Goal: Information Seeking & Learning: Learn about a topic

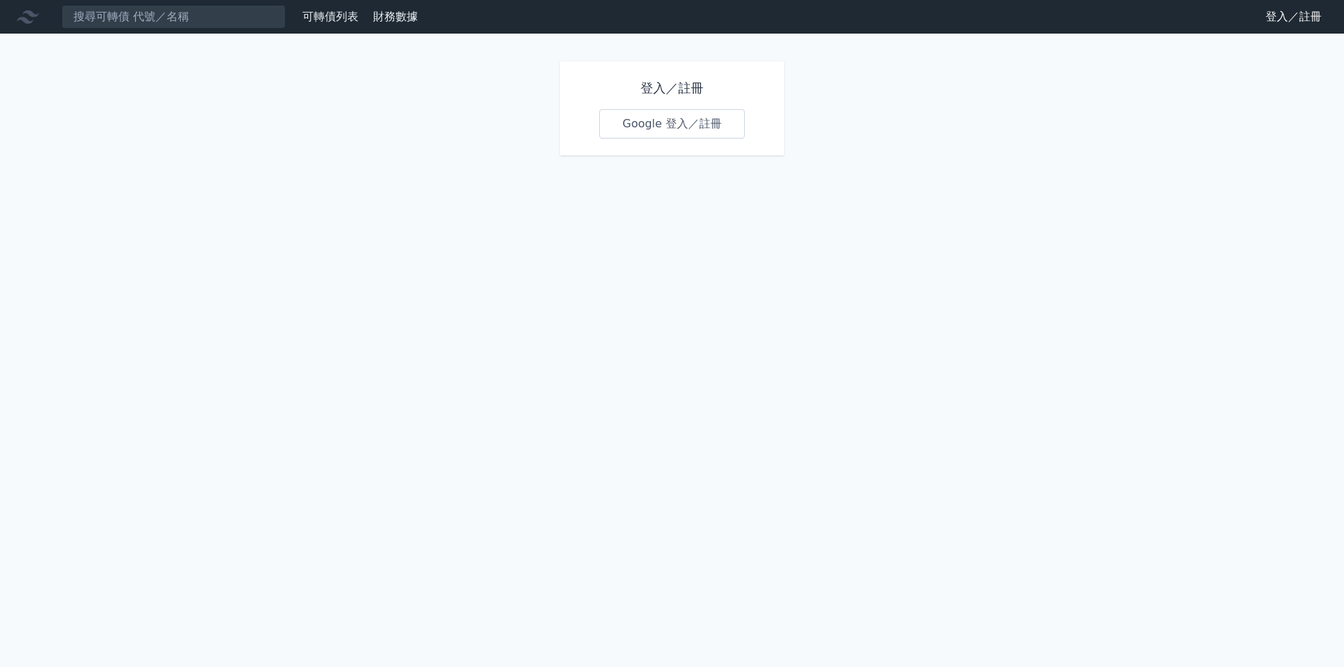
click at [644, 140] on div "登入／註冊 Google 登入／註冊" at bounding box center [672, 109] width 224 height 94
click at [659, 129] on link "Google 登入／註冊" at bounding box center [672, 123] width 146 height 29
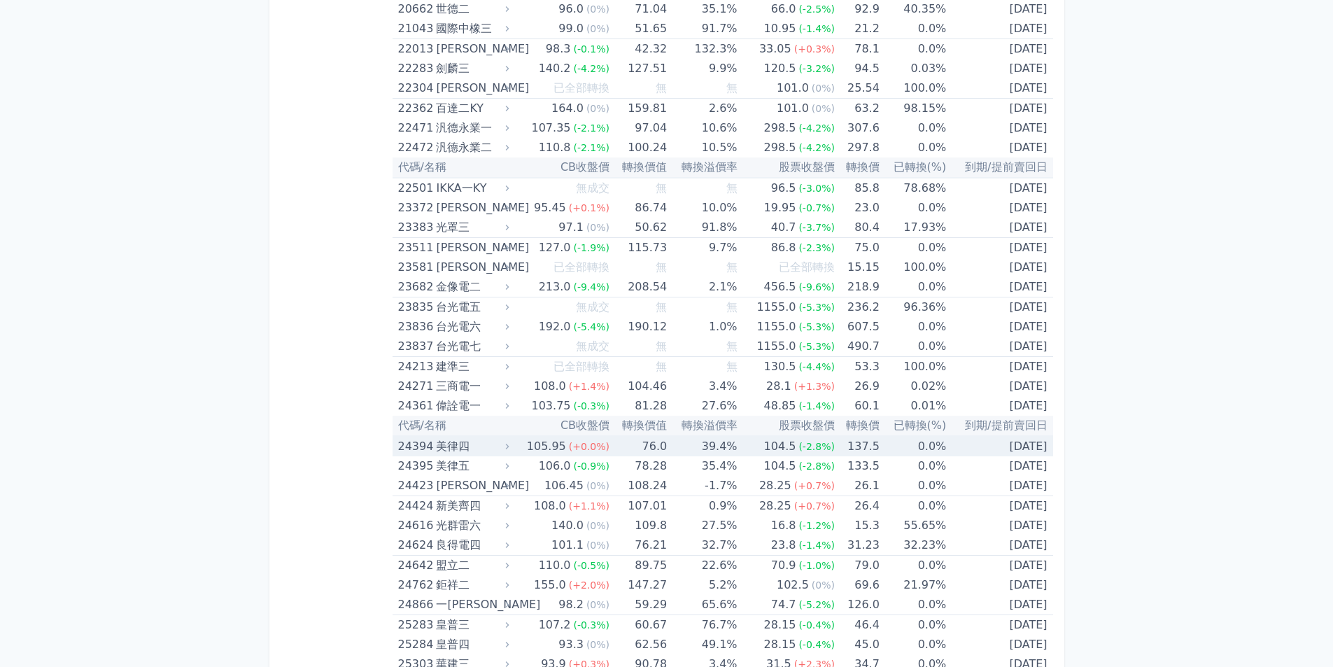
scroll to position [1050, 0]
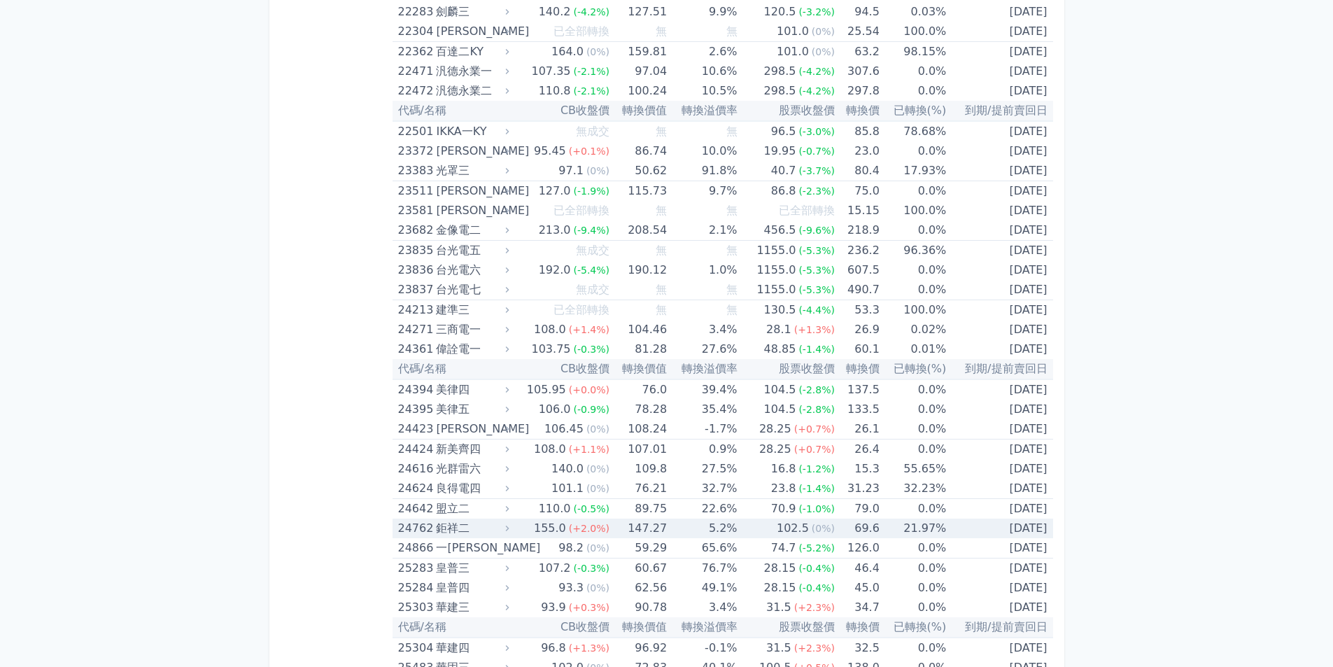
click at [451, 527] on div "鉅祥二" at bounding box center [471, 529] width 70 height 20
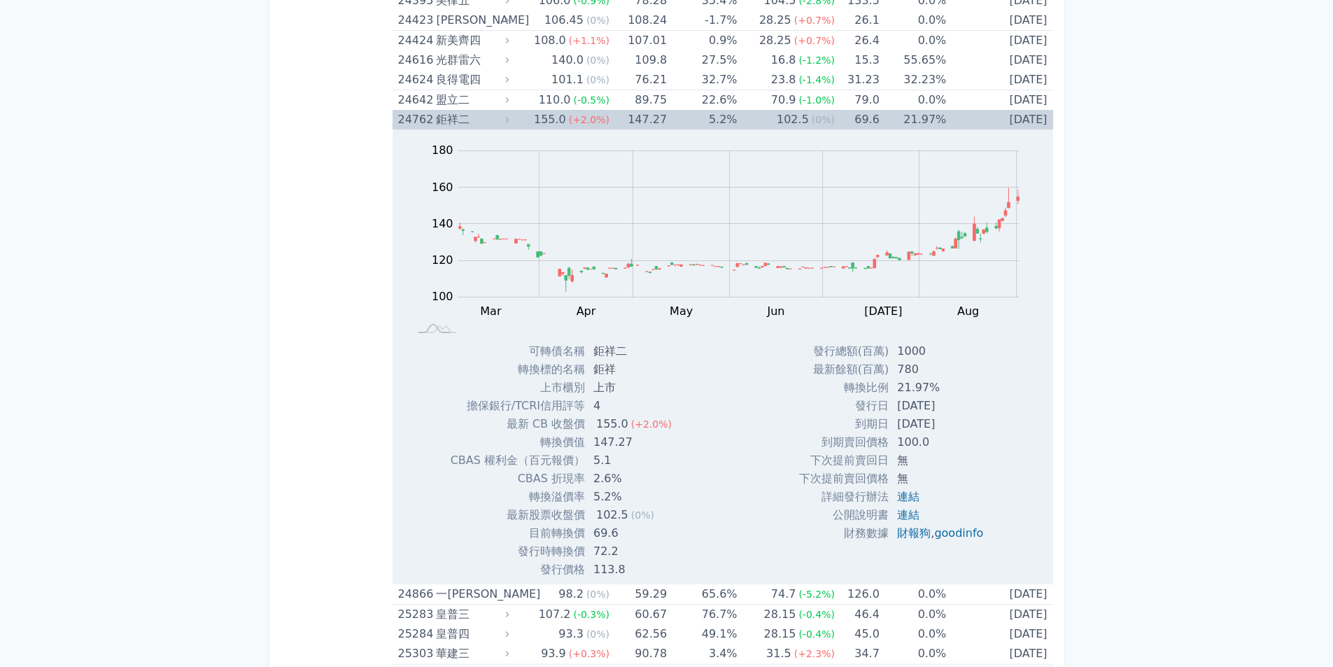
scroll to position [1469, 0]
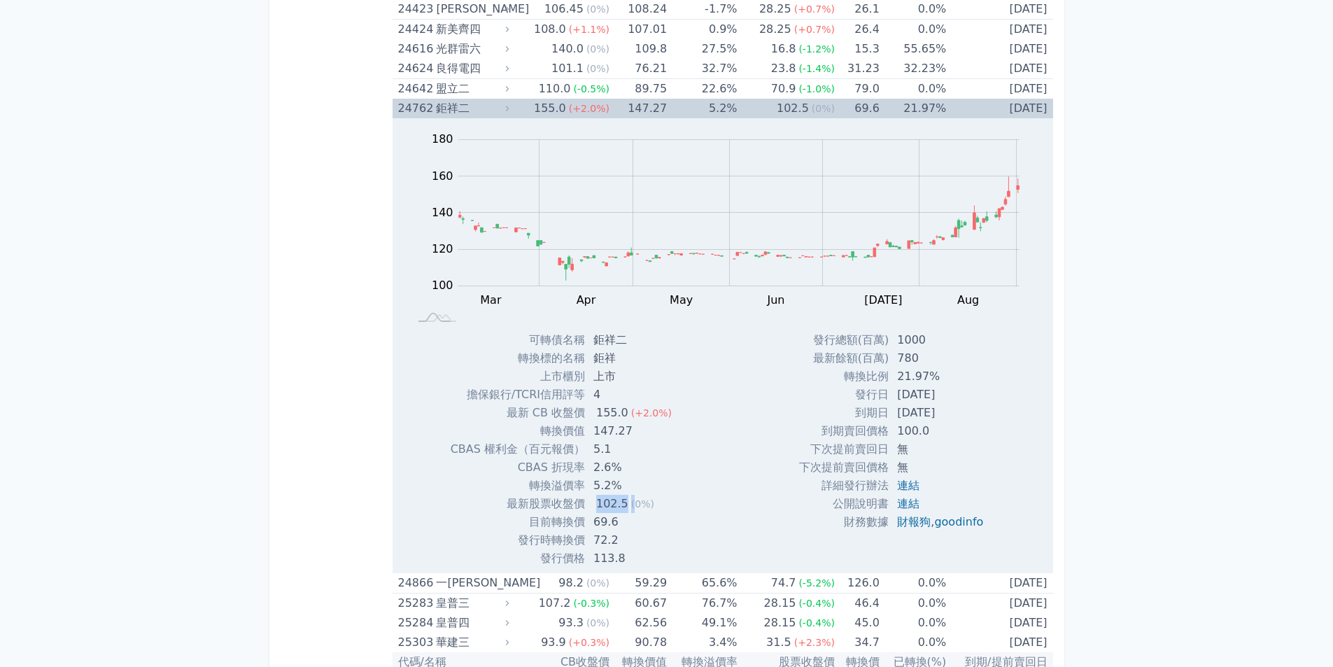
drag, startPoint x: 597, startPoint y: 503, endPoint x: 630, endPoint y: 502, distance: 32.9
click at [630, 502] on td "102.5 (0%)" at bounding box center [634, 504] width 98 height 18
drag, startPoint x: 595, startPoint y: 488, endPoint x: 616, endPoint y: 488, distance: 21.0
click at [616, 488] on td "5.2%" at bounding box center [634, 486] width 98 height 18
drag, startPoint x: 629, startPoint y: 430, endPoint x: 595, endPoint y: 414, distance: 37.2
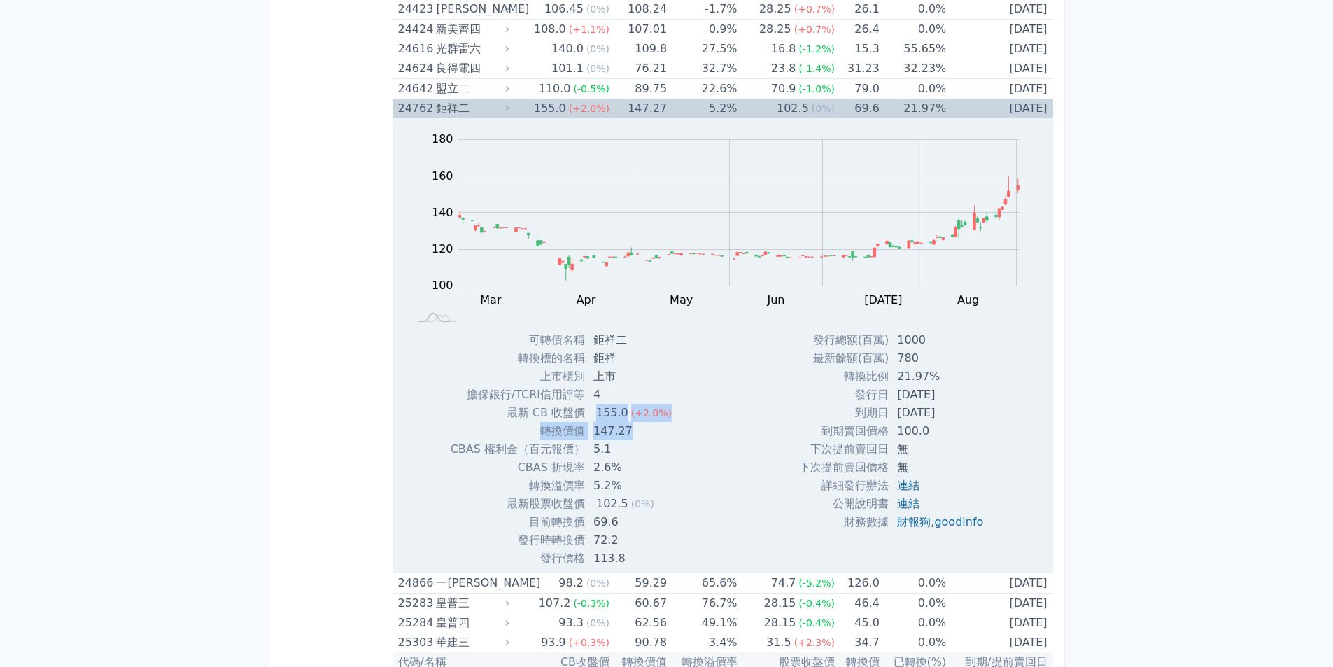
click at [595, 414] on tbody "可轉債名稱 鉅祥二 轉換標的名稱 鉅祥 上市櫃別 上市 擔保銀行/TCRI信用評等 4 最新 CB 收盤價 155.0 (+2.0%) 147.27" at bounding box center [567, 449] width 232 height 237
click at [635, 437] on td "147.27" at bounding box center [634, 431] width 98 height 18
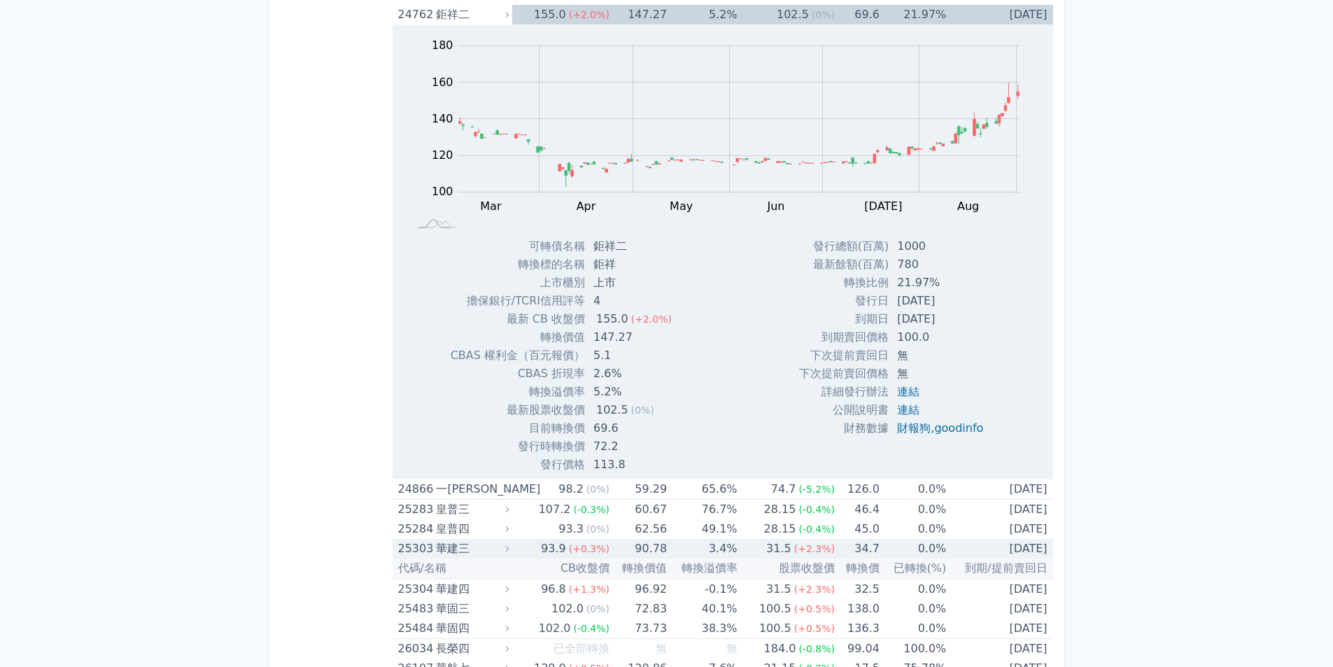
scroll to position [1539, 0]
